Goal: Task Accomplishment & Management: Manage account settings

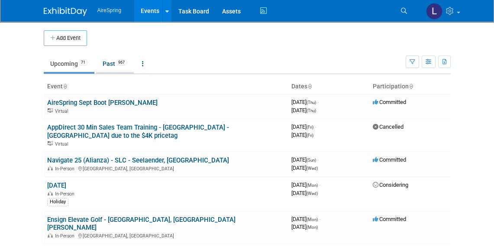
click at [112, 68] on link "Past 967" at bounding box center [115, 63] width 38 height 16
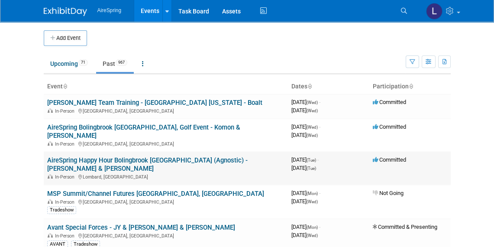
click at [87, 151] on td "AireSpring Happy Hour Bolingbrook IL (Agnostic) - Komon & Sullivan In-Person Lo…" at bounding box center [166, 167] width 244 height 33
drag, startPoint x: 87, startPoint y: 144, endPoint x: 154, endPoint y: 128, distance: 68.6
click at [154, 128] on link "AireSpring Bolingbrook [GEOGRAPHIC_DATA], Golf Event - Komon & [PERSON_NAME]" at bounding box center [143, 131] width 193 height 16
click at [73, 61] on link "Upcoming 71" at bounding box center [69, 63] width 51 height 16
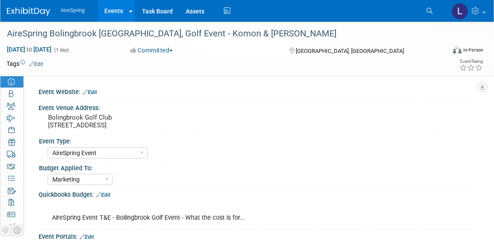
select select "AireSpring Event"
select select "Marketing"
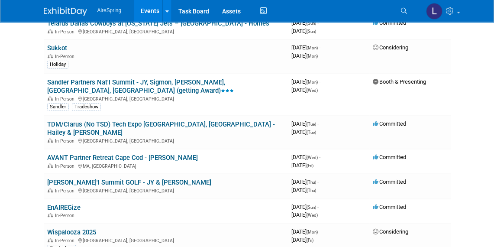
scroll to position [472, 0]
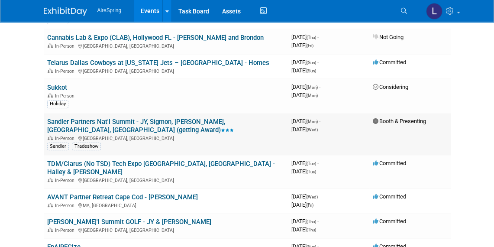
click at [198, 118] on link "Sandler Partners Nat'l Summit - JY, Sigmon, [PERSON_NAME], [GEOGRAPHIC_DATA], […" at bounding box center [140, 126] width 186 height 16
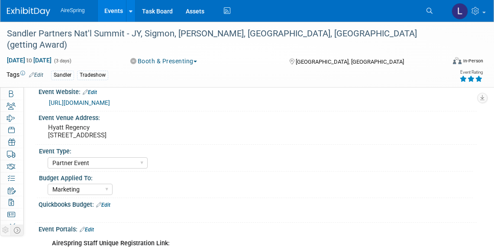
select select "Partner Event"
select select "Marketing"
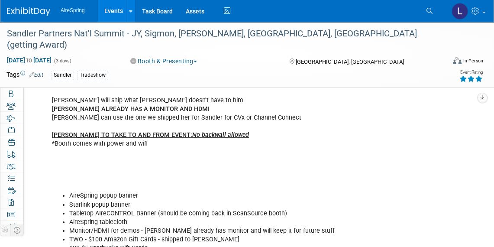
scroll to position [433, 0]
